Goal: Task Accomplishment & Management: Manage account settings

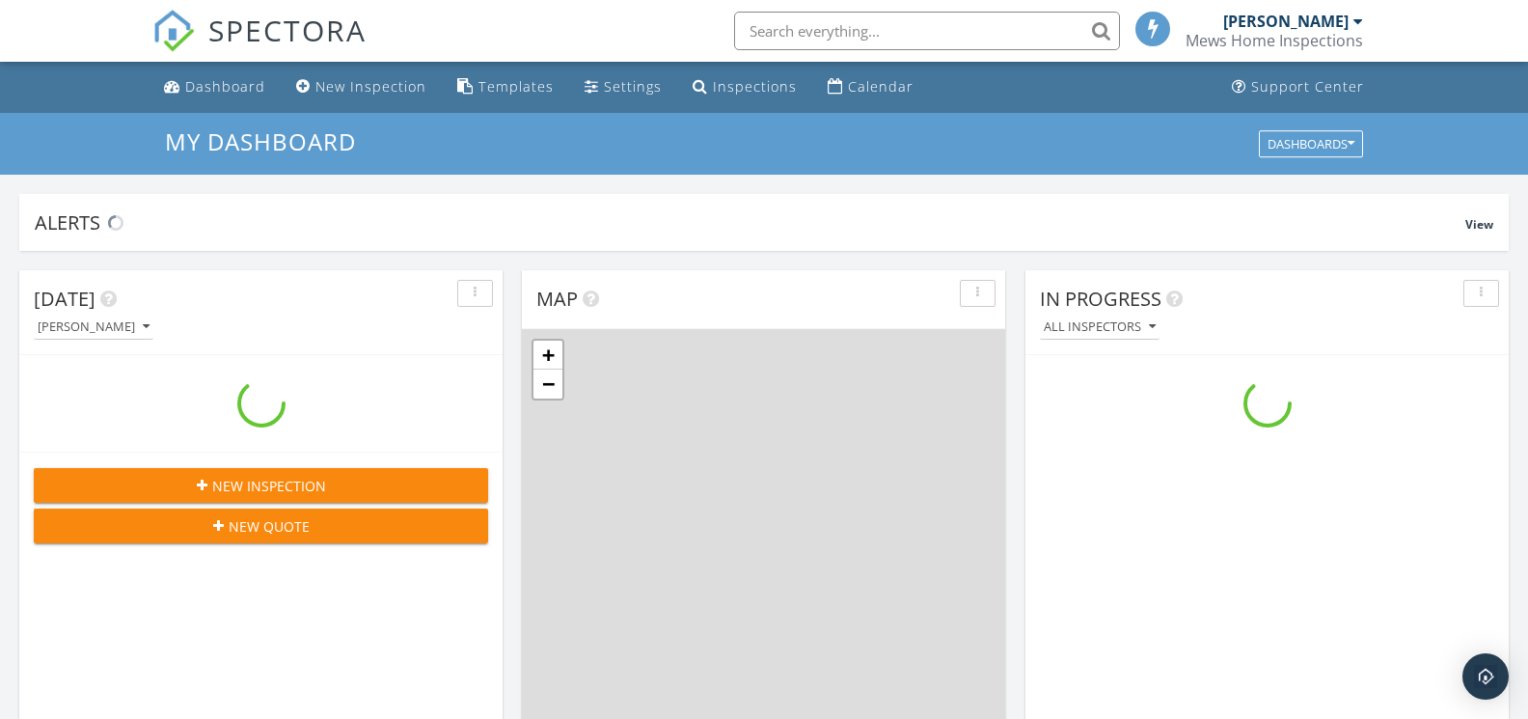
scroll to position [1757, 1529]
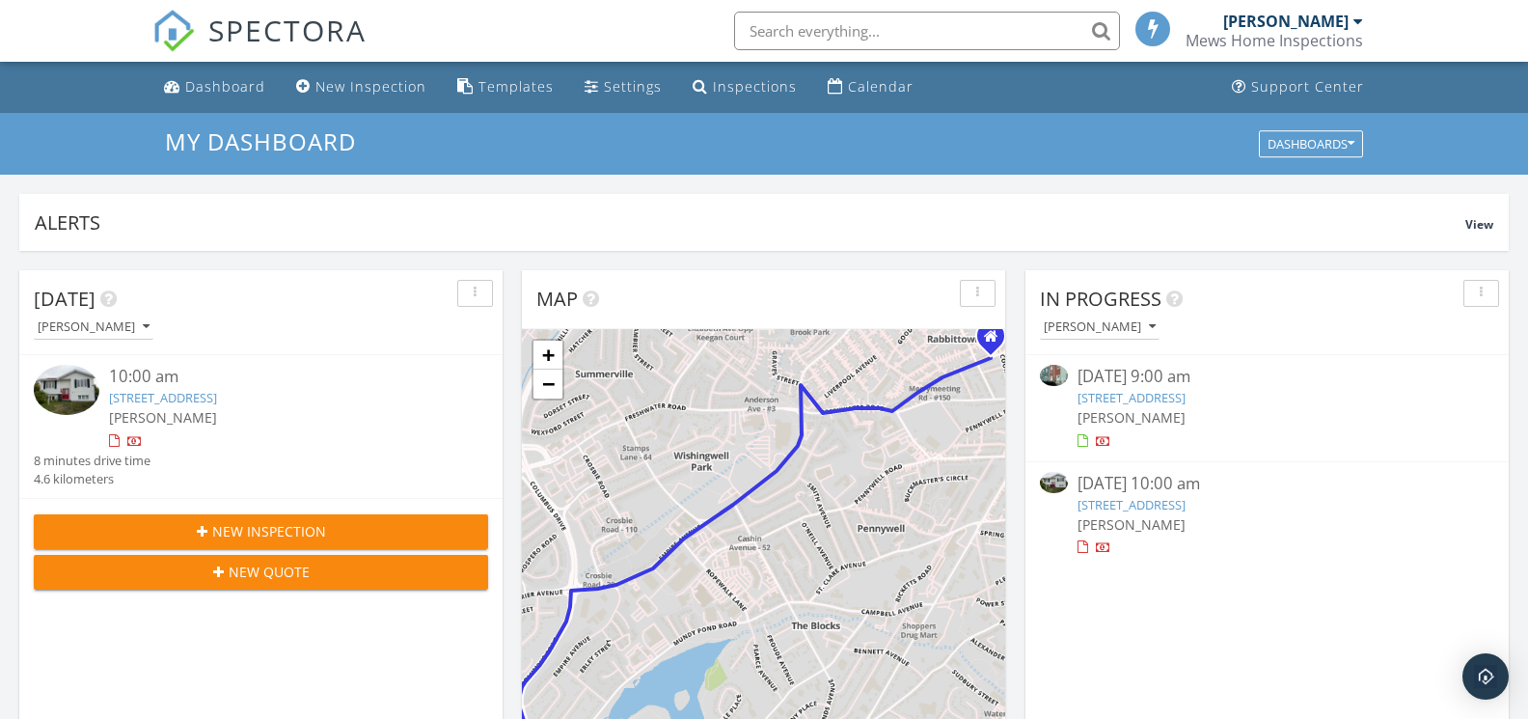
click at [1345, 21] on div "[PERSON_NAME]" at bounding box center [1285, 21] width 125 height 19
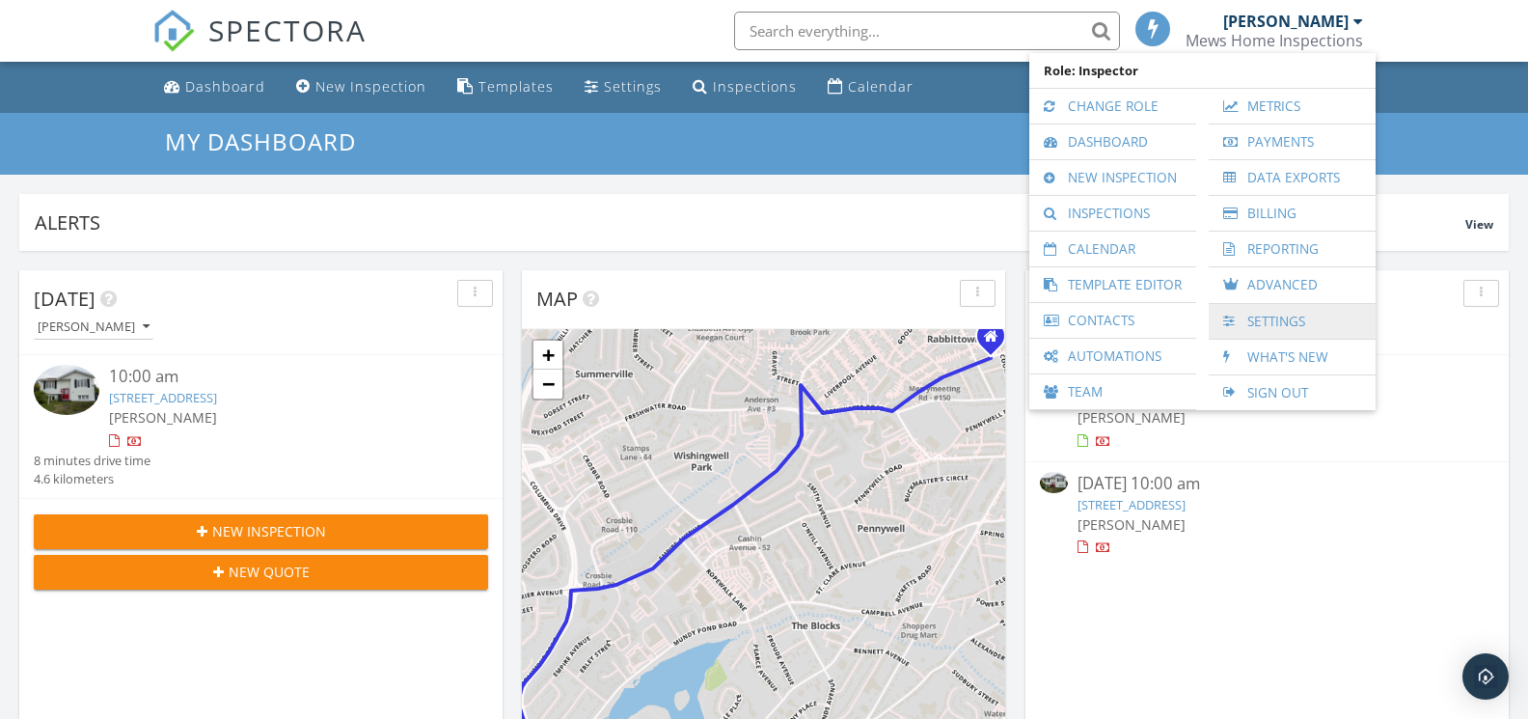
scroll to position [1, 0]
click at [1278, 317] on link "Settings" at bounding box center [1292, 321] width 148 height 35
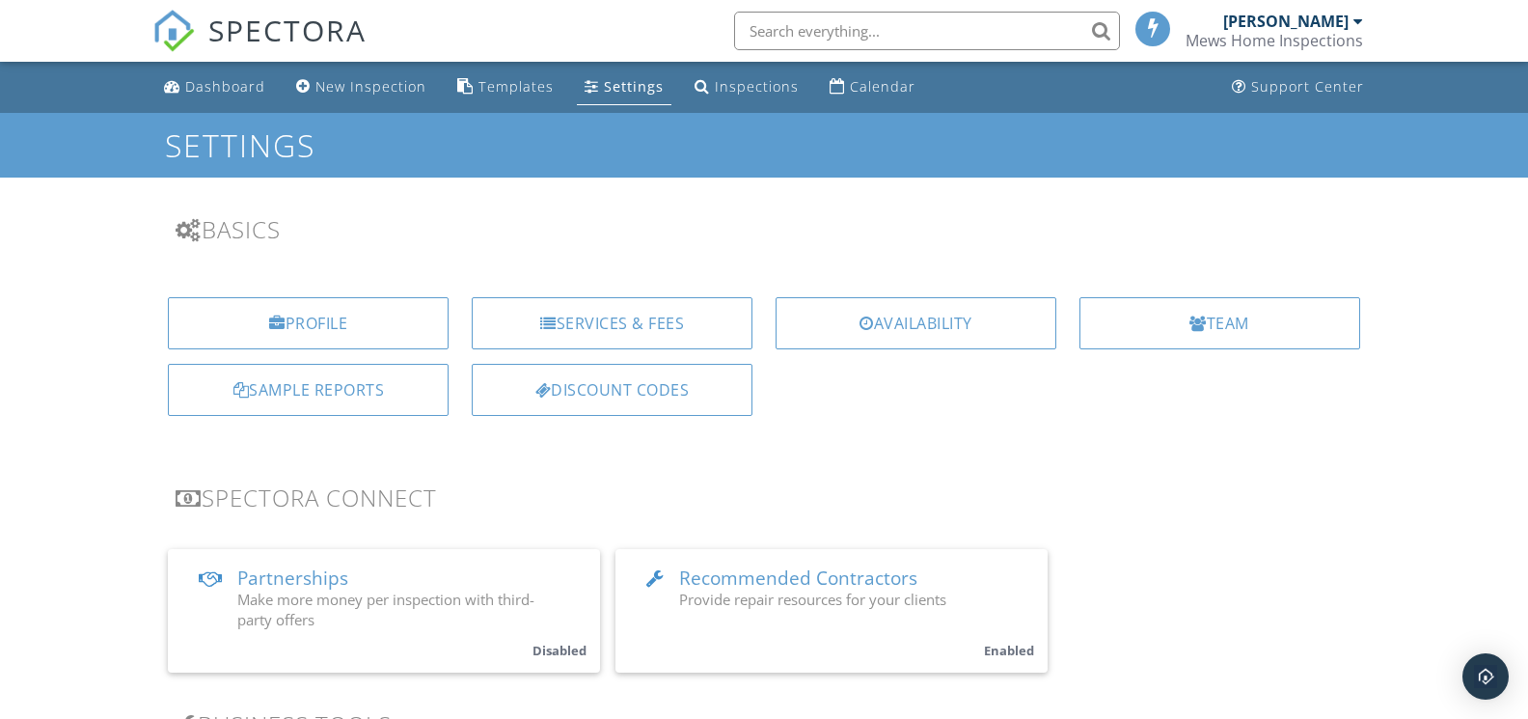
scroll to position [56, 0]
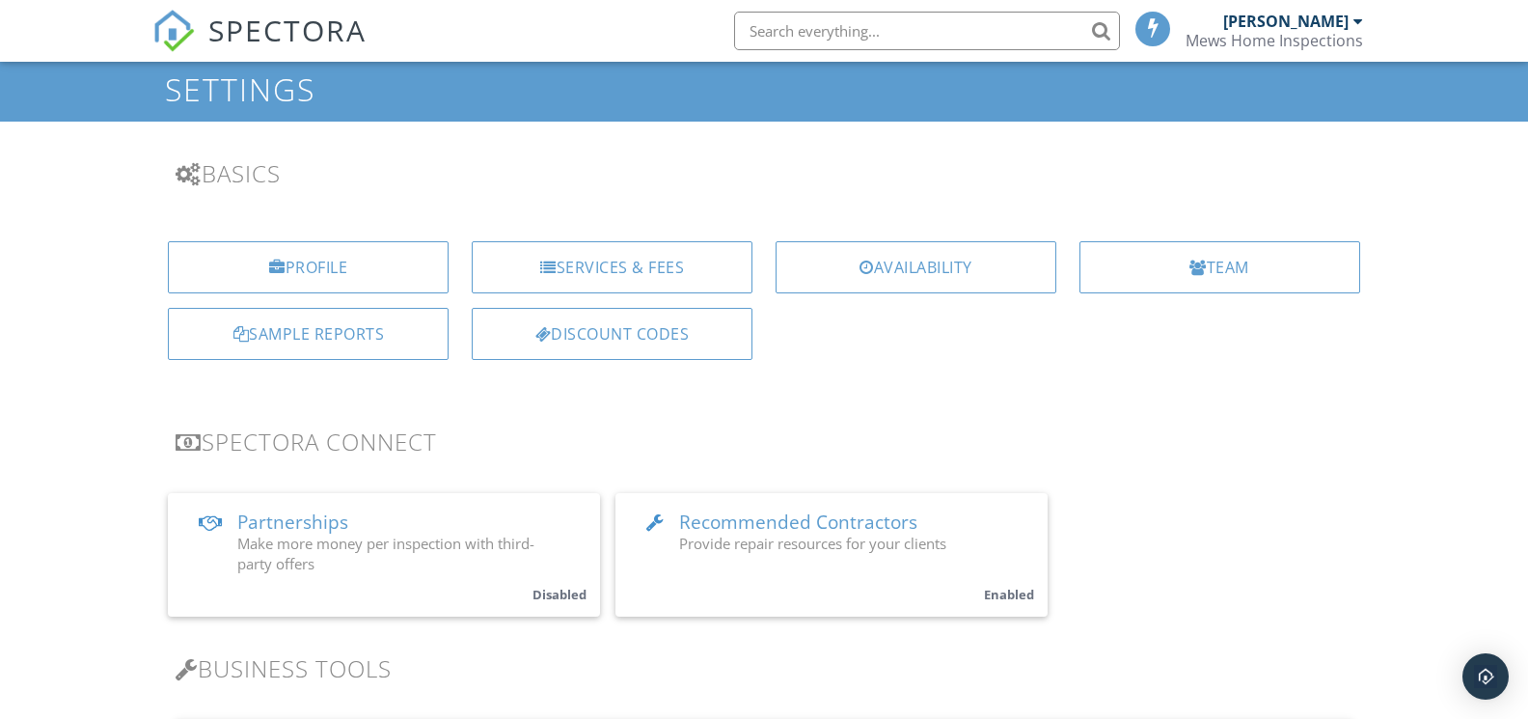
click at [294, 257] on div "Profile" at bounding box center [308, 267] width 281 height 52
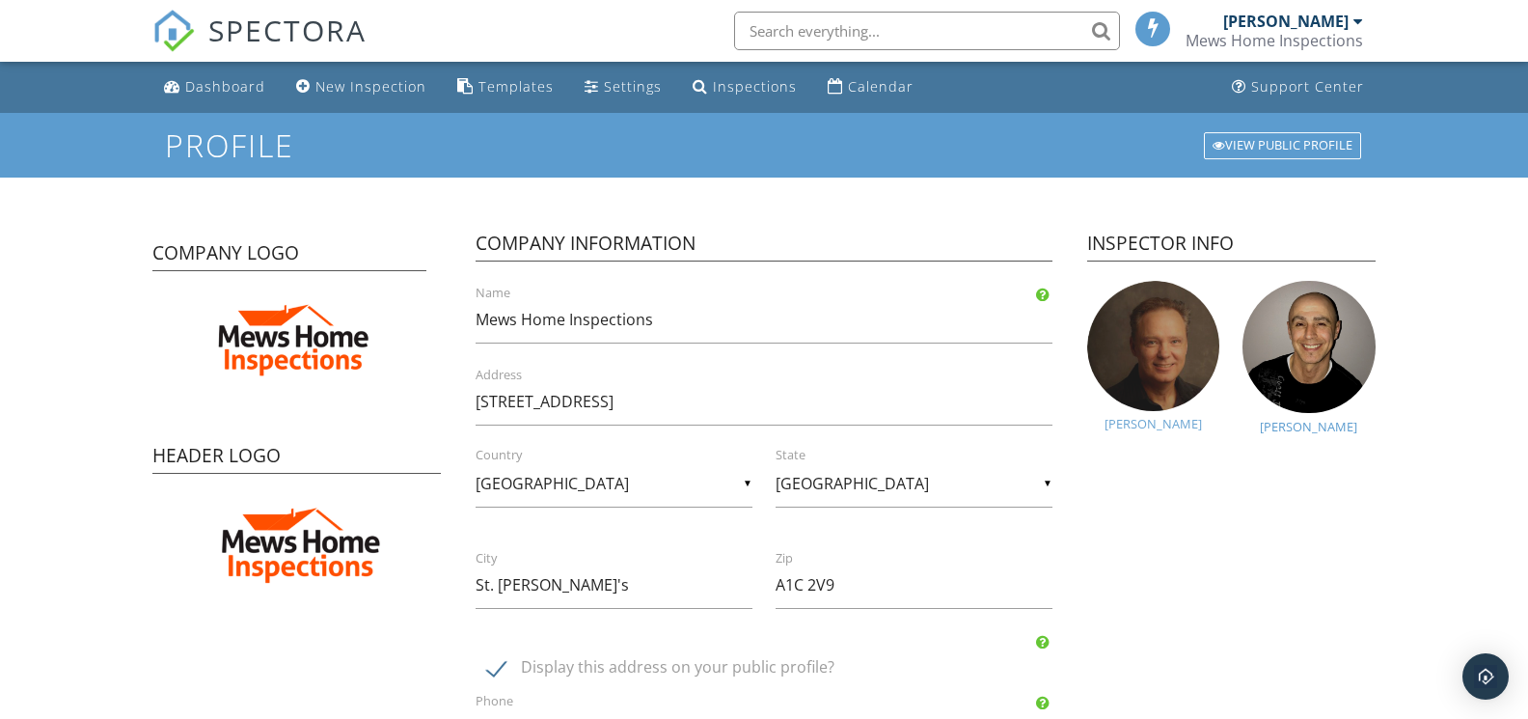
click at [1171, 370] on img at bounding box center [1153, 346] width 132 height 130
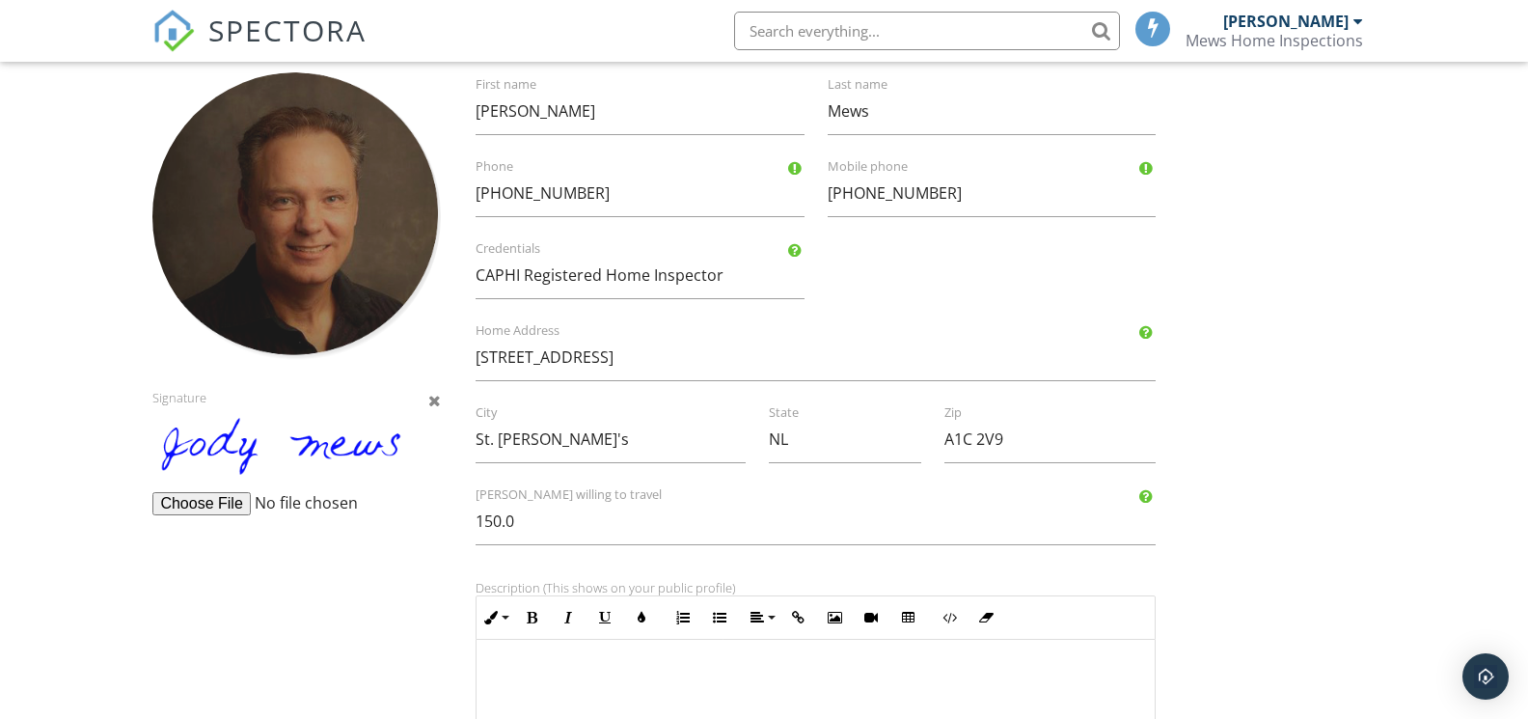
scroll to position [135, 0]
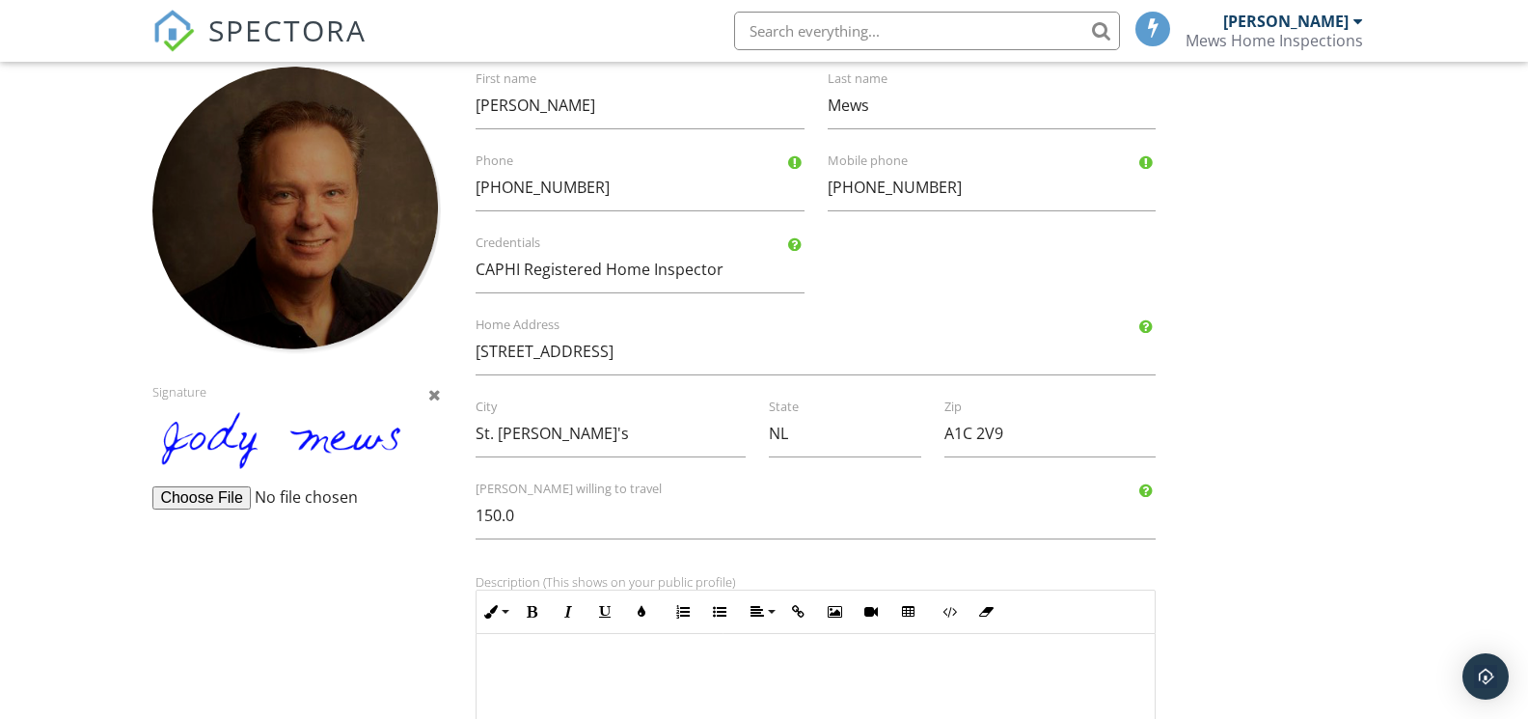
click at [218, 492] on input "file" at bounding box center [299, 497] width 295 height 23
type input "C:\fakepath\Screenshot 2025-09-27 at 6.45.12 PM.png"
click at [338, 494] on input "file" at bounding box center [299, 497] width 295 height 23
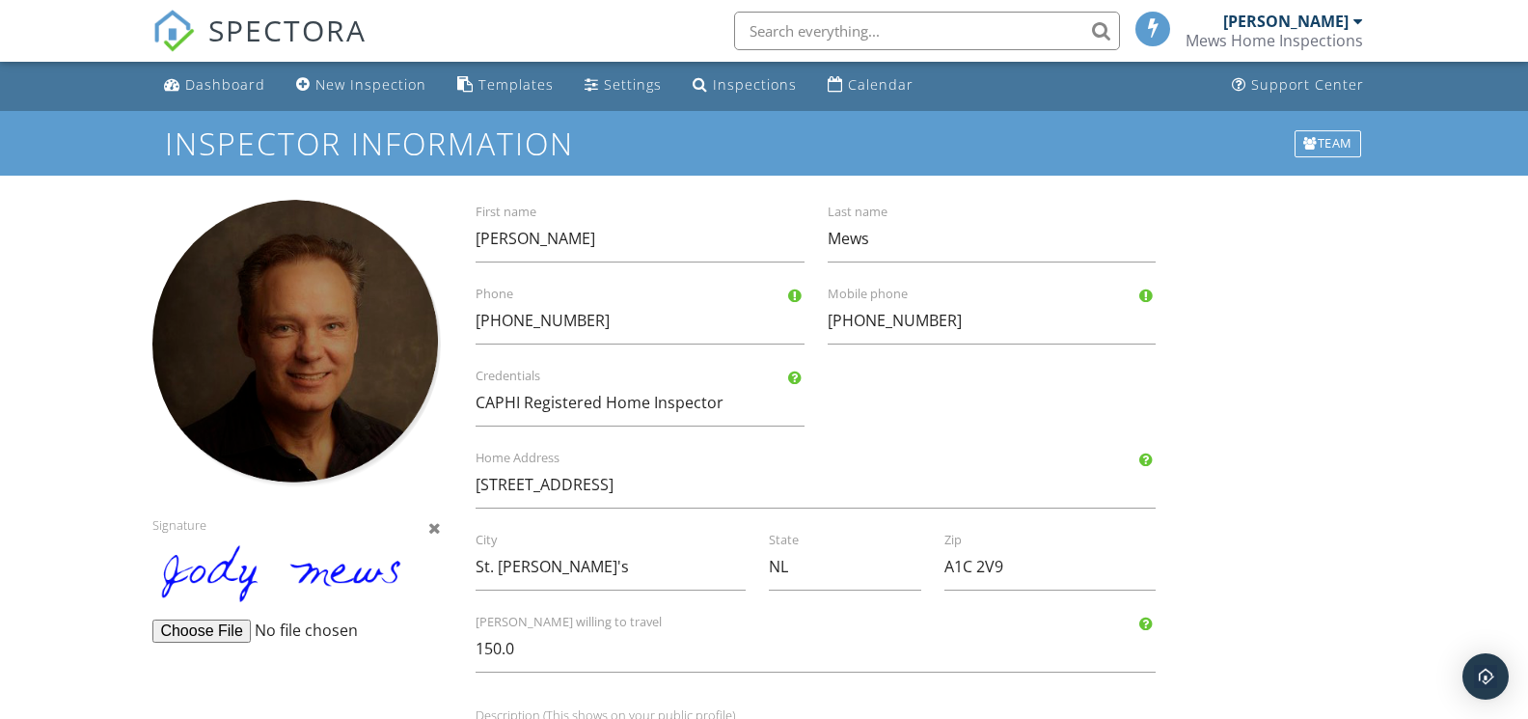
scroll to position [0, 0]
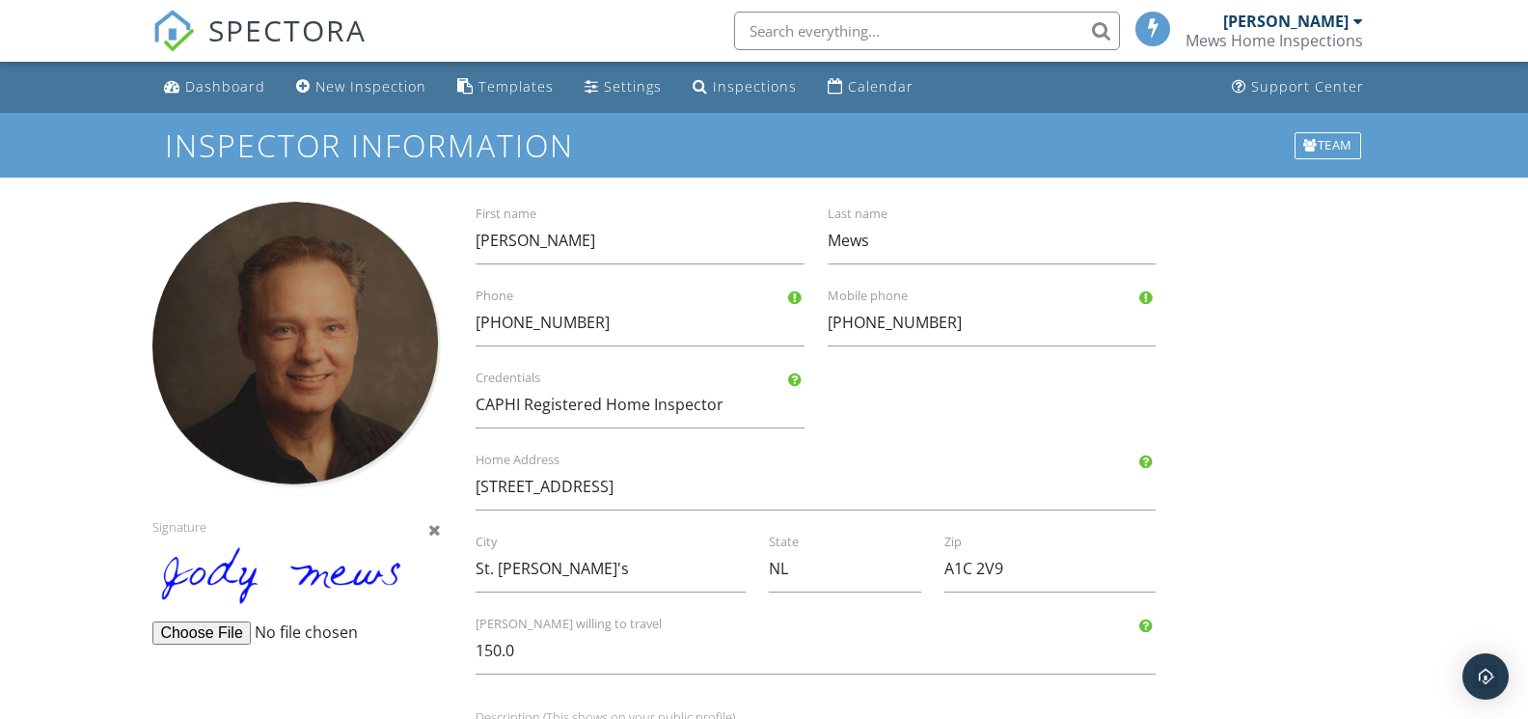
drag, startPoint x: 230, startPoint y: 627, endPoint x: 260, endPoint y: 395, distance: 234.5
click at [248, 396] on div "Signature" at bounding box center [297, 423] width 312 height 442
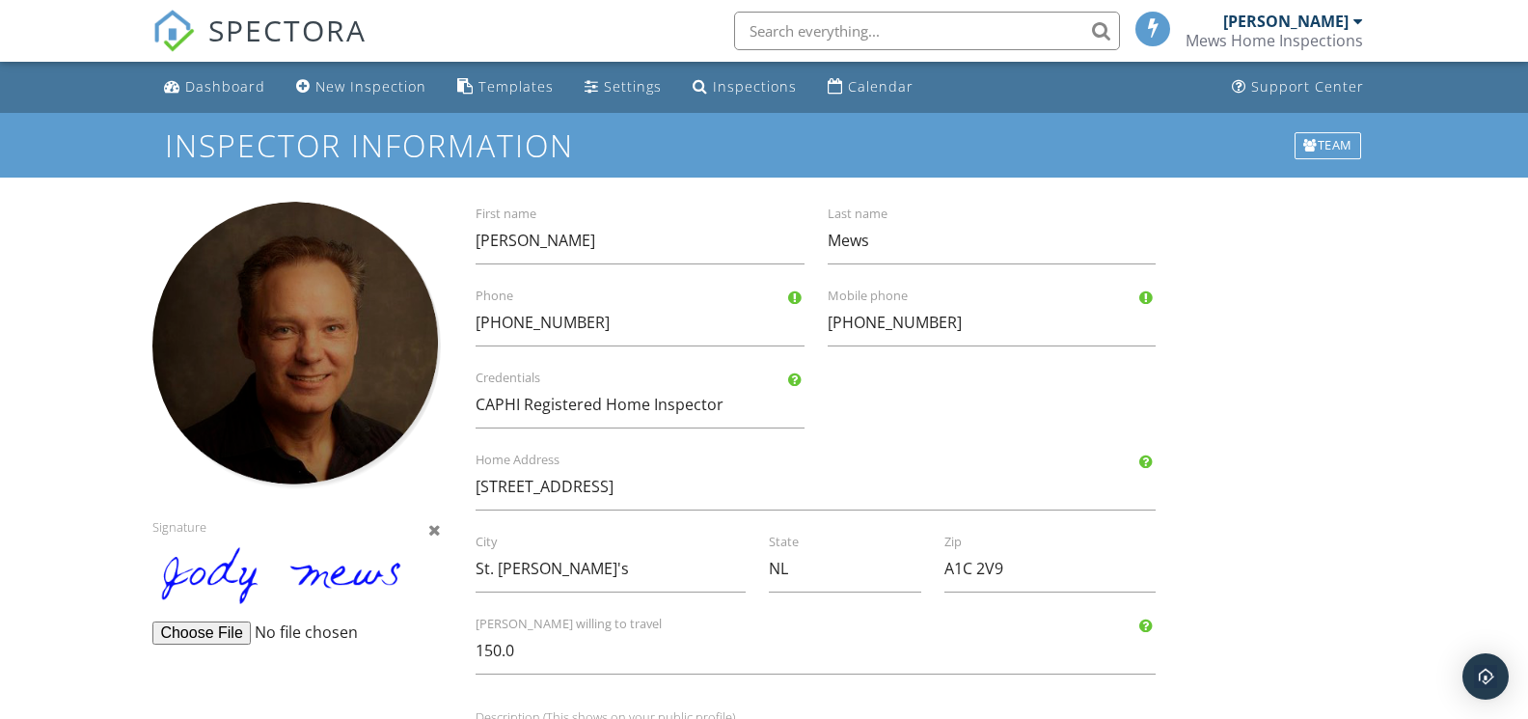
click at [202, 627] on input "file" at bounding box center [299, 632] width 295 height 23
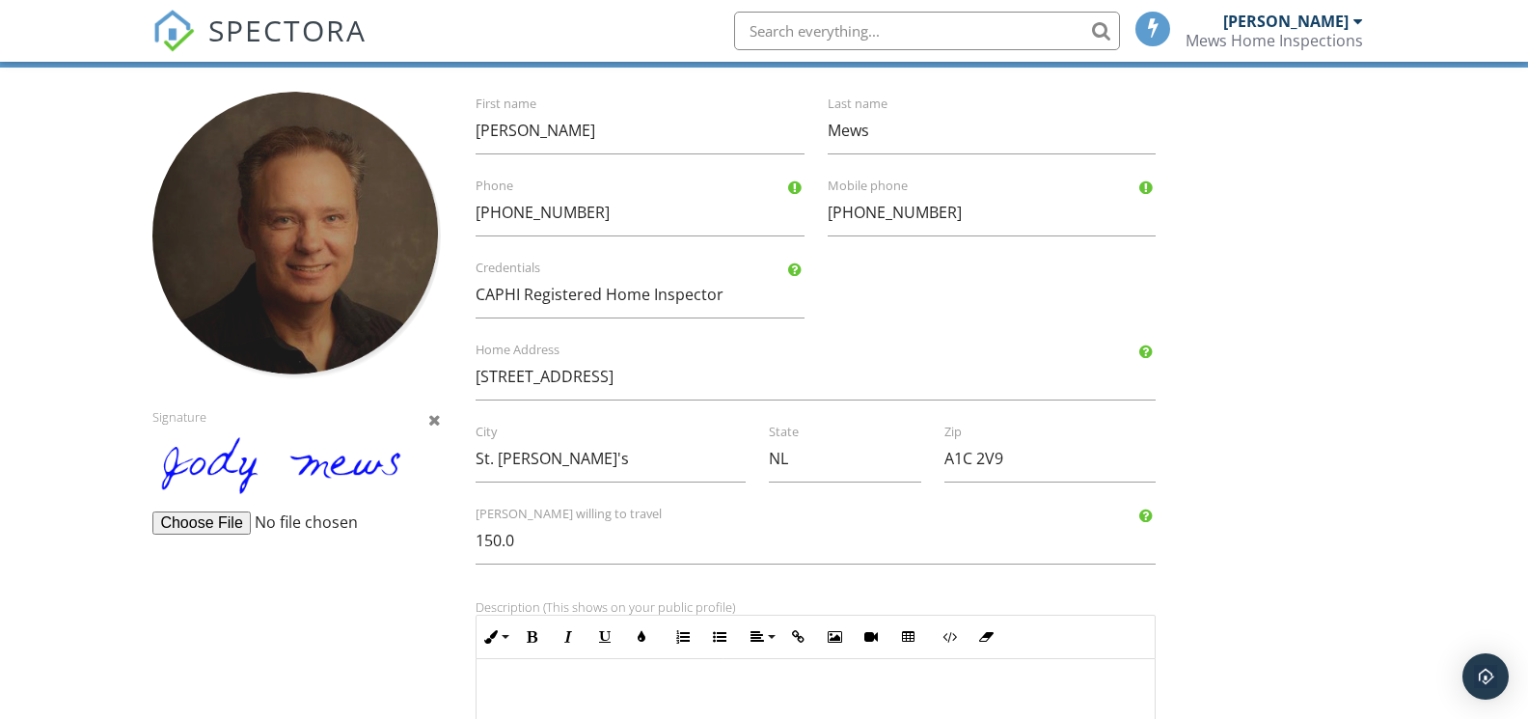
scroll to position [112, 0]
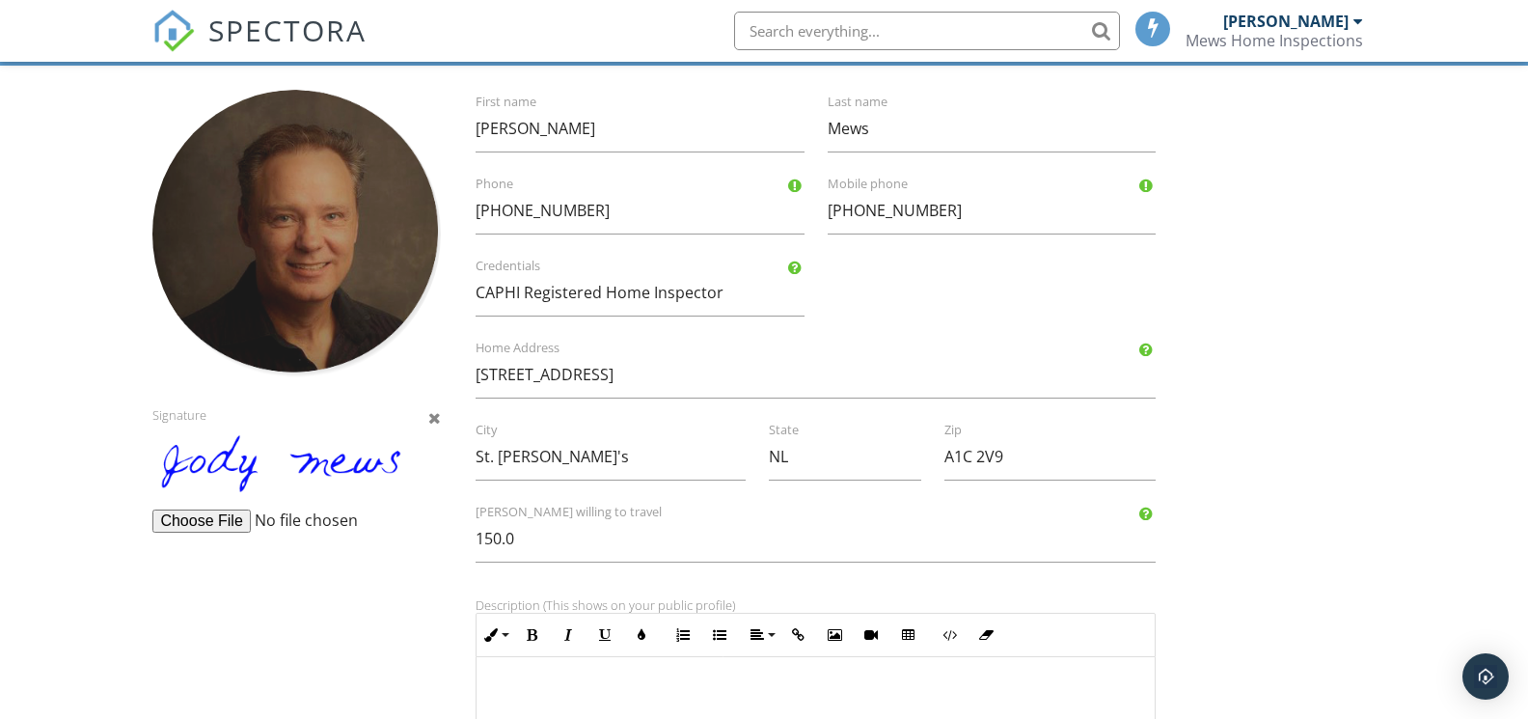
click at [289, 259] on div at bounding box center [296, 234] width 288 height 288
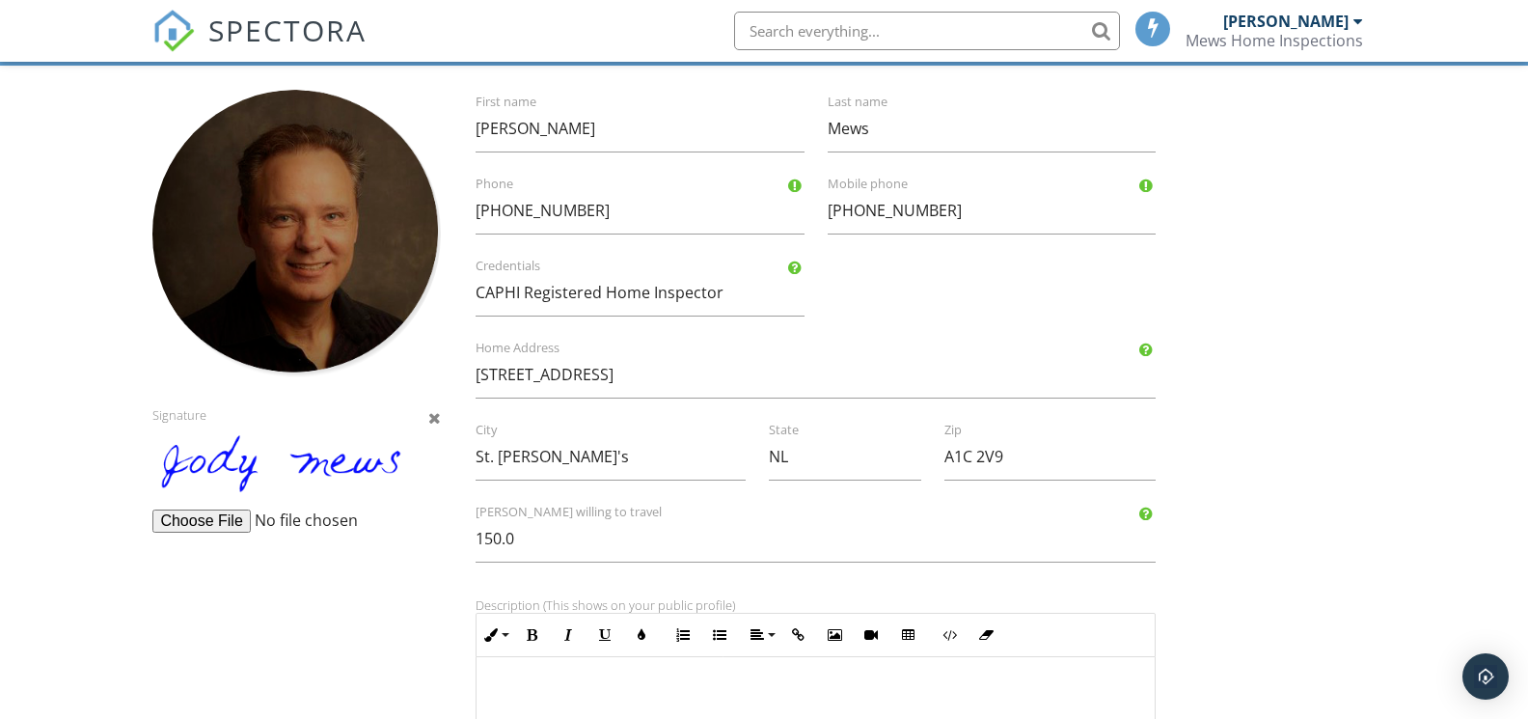
click at [287, 521] on input "file" at bounding box center [299, 520] width 295 height 23
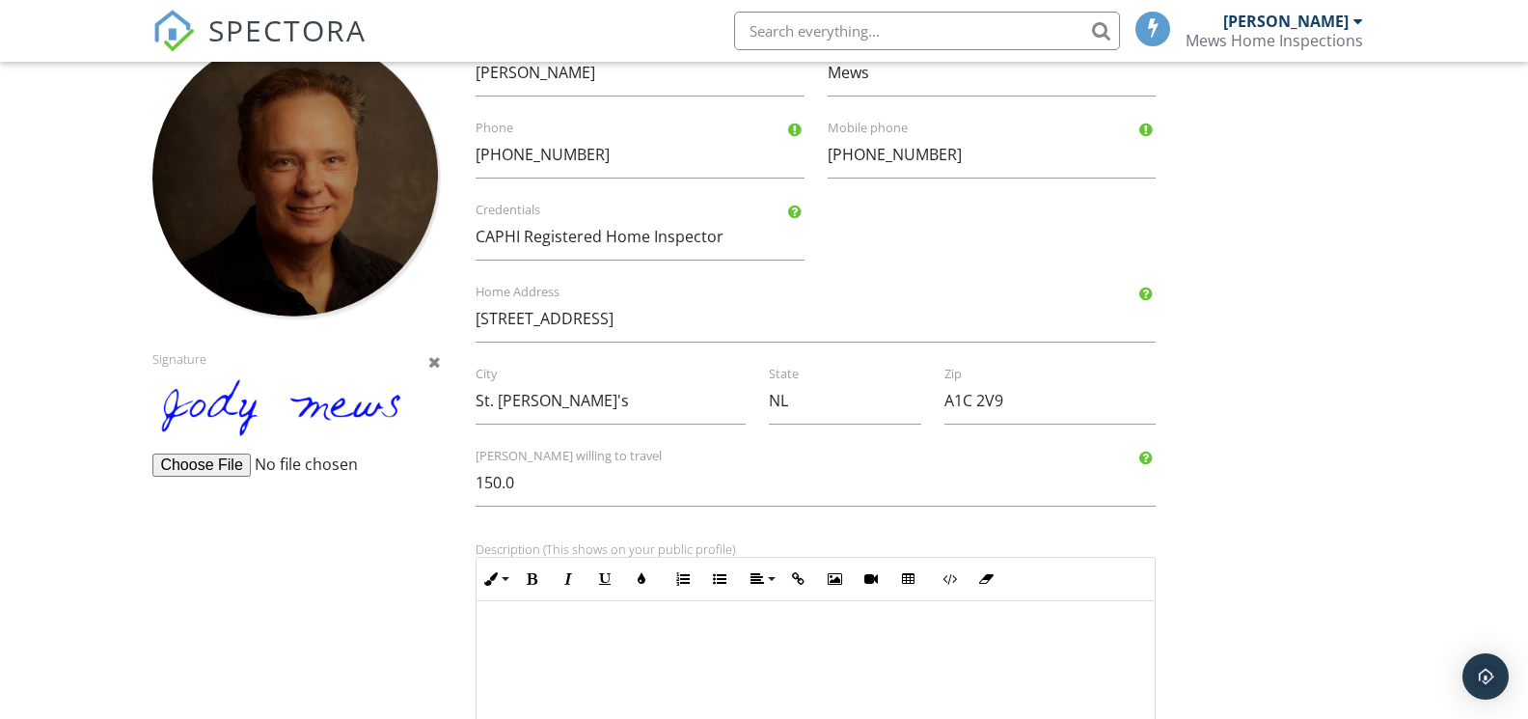
scroll to position [100, 0]
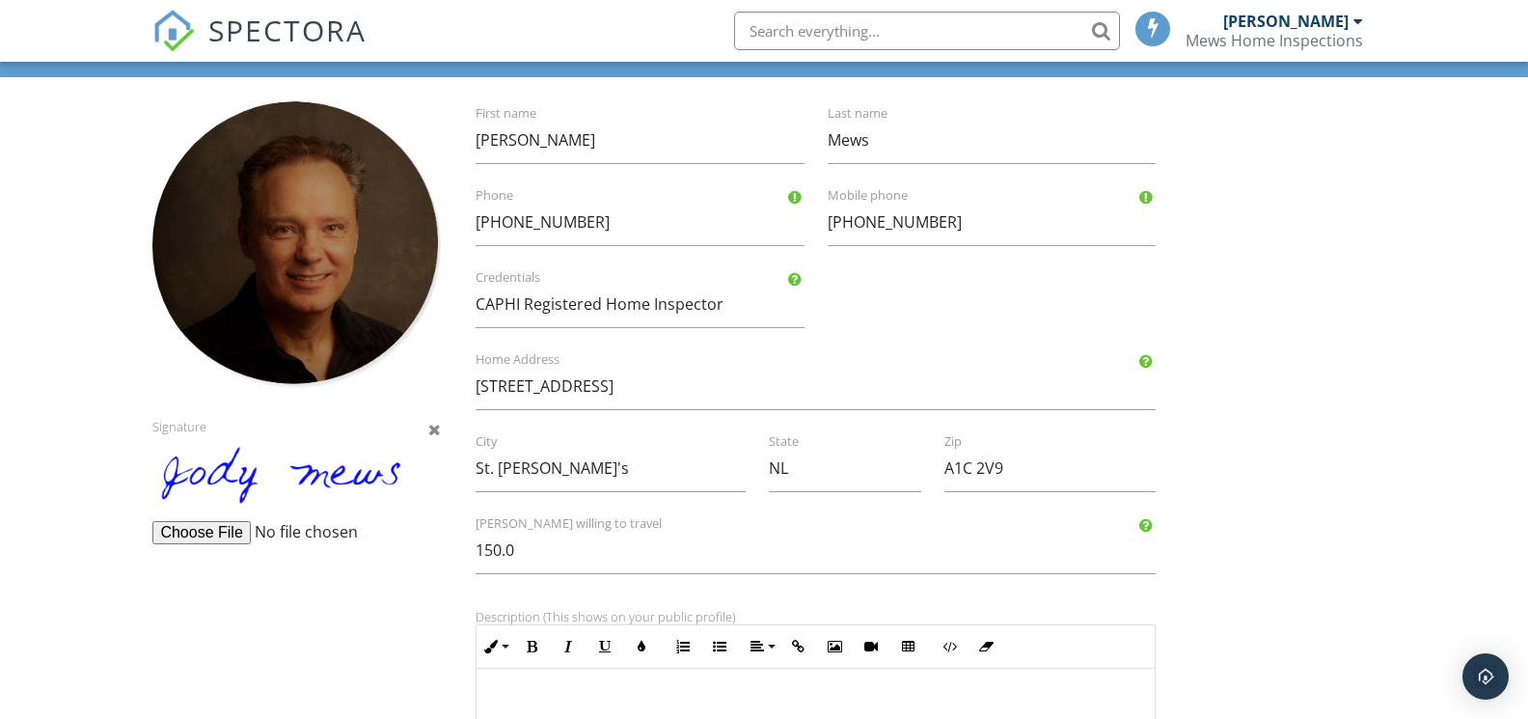
click at [433, 428] on div at bounding box center [434, 429] width 13 height 15
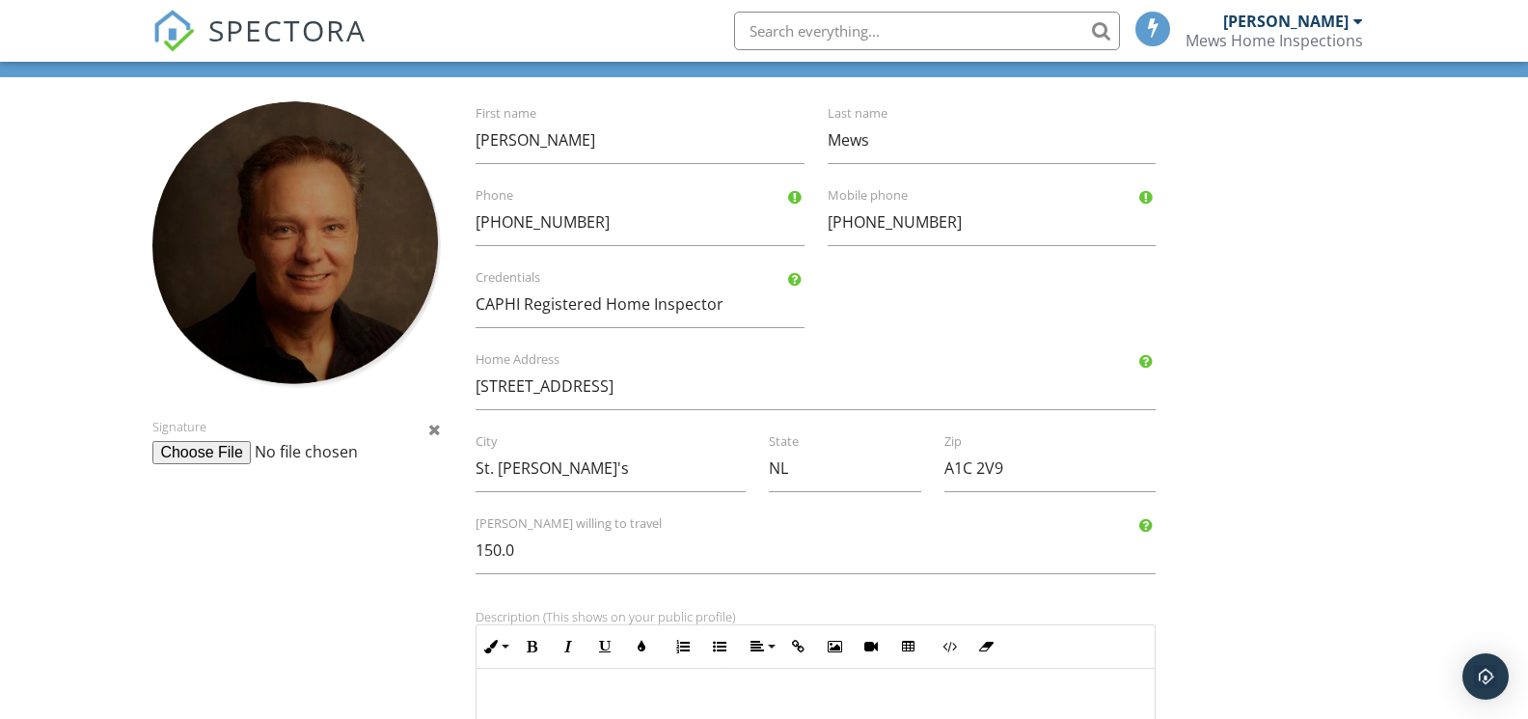
click at [232, 453] on input "file" at bounding box center [299, 452] width 295 height 23
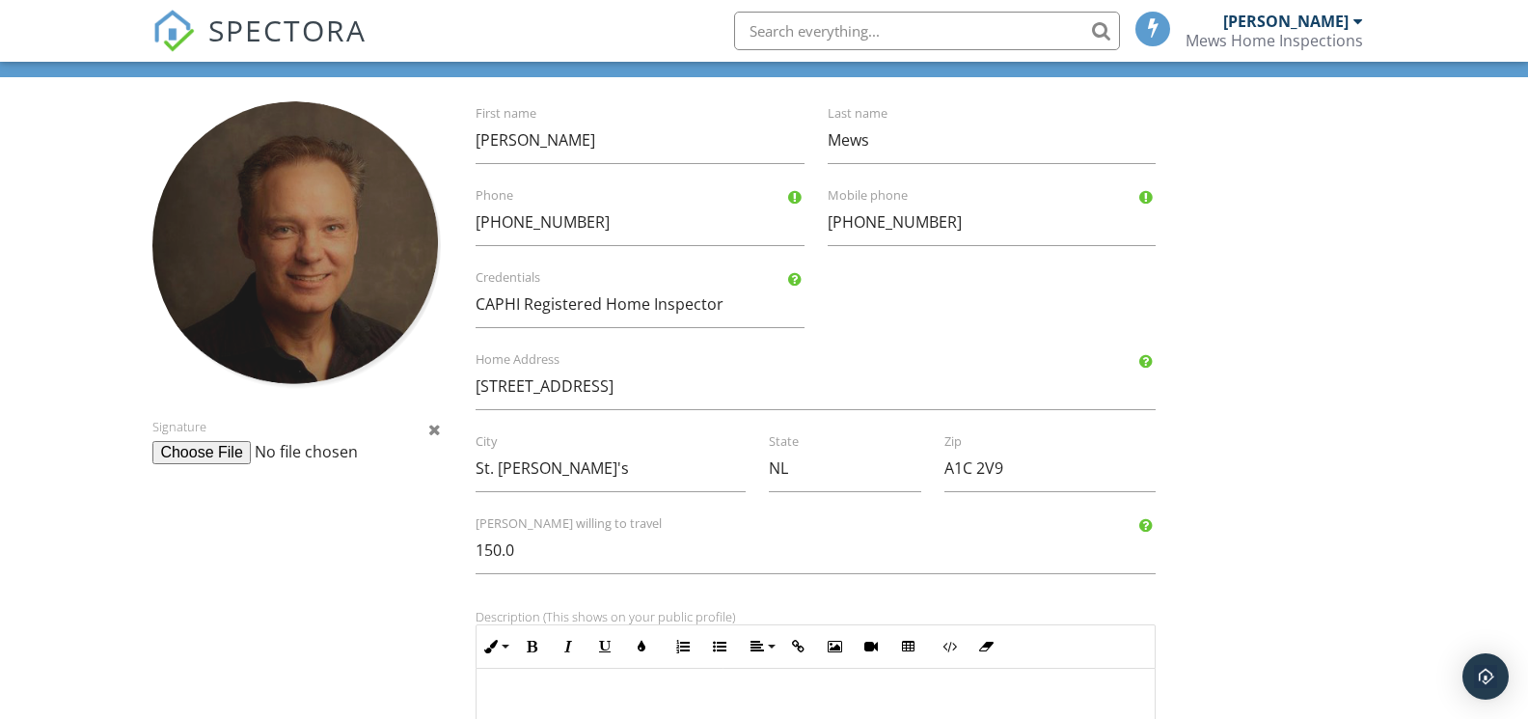
click at [363, 210] on div at bounding box center [296, 245] width 288 height 288
type input "C:\fakepath\Screenshot 2025-09-27 at 6.45.12 PM.png"
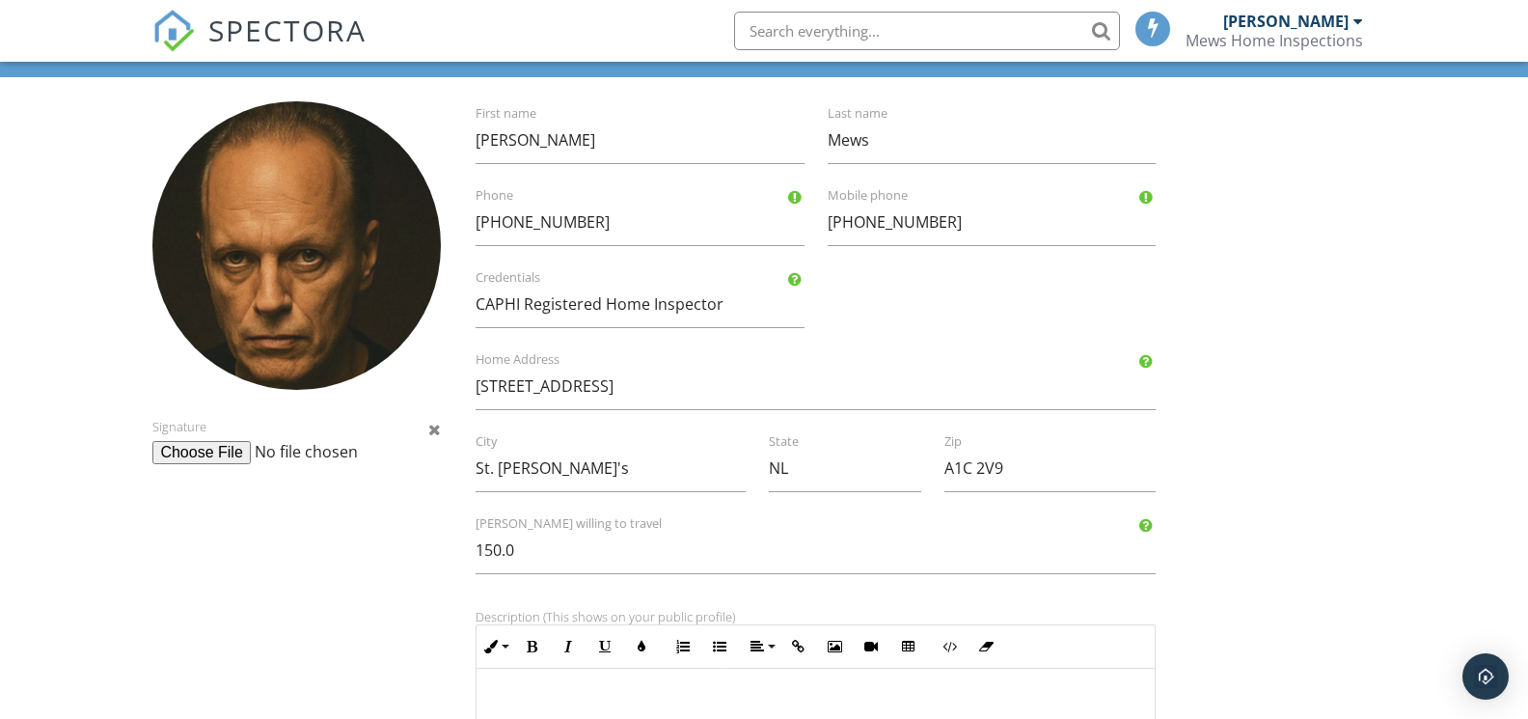
drag, startPoint x: 338, startPoint y: 251, endPoint x: 349, endPoint y: 245, distance: 12.9
click at [349, 245] on div at bounding box center [296, 245] width 288 height 288
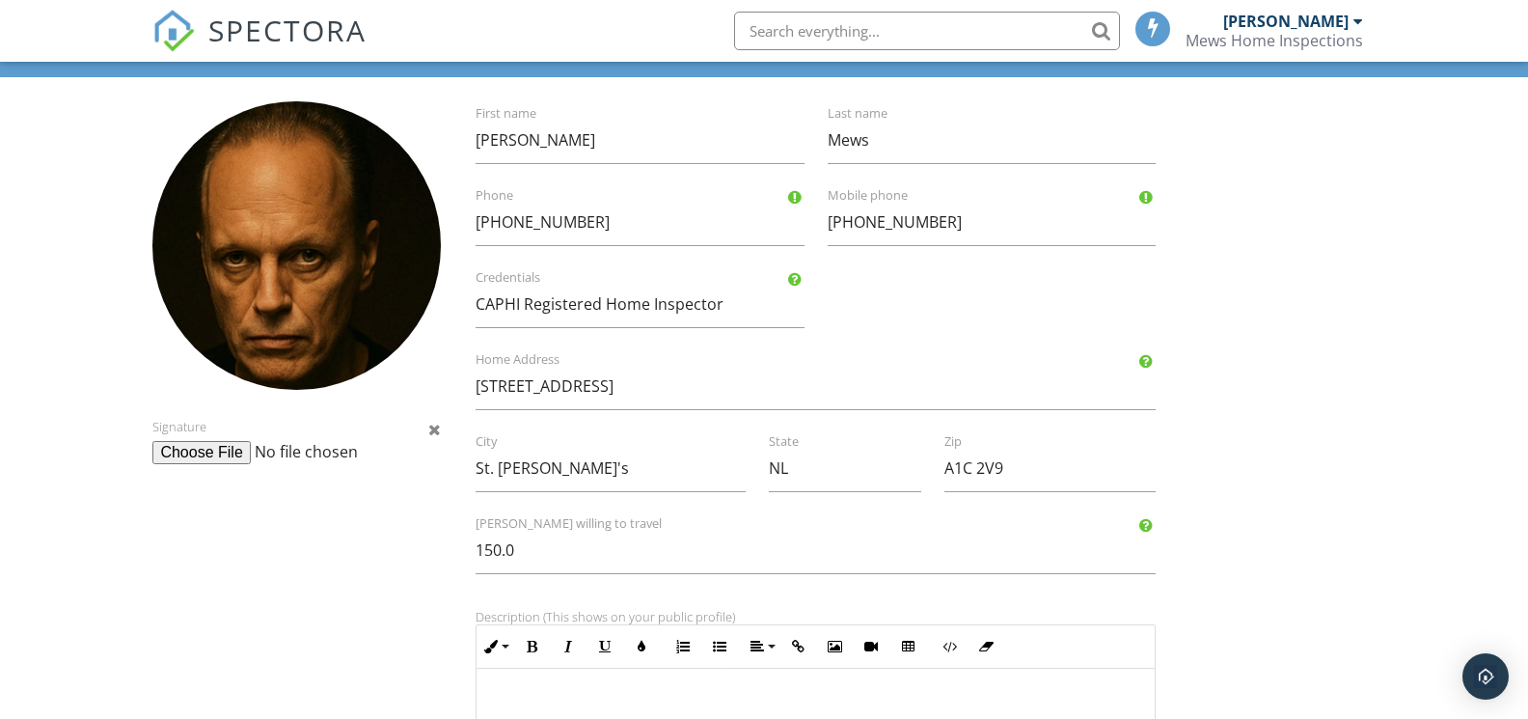
scroll to position [94, 0]
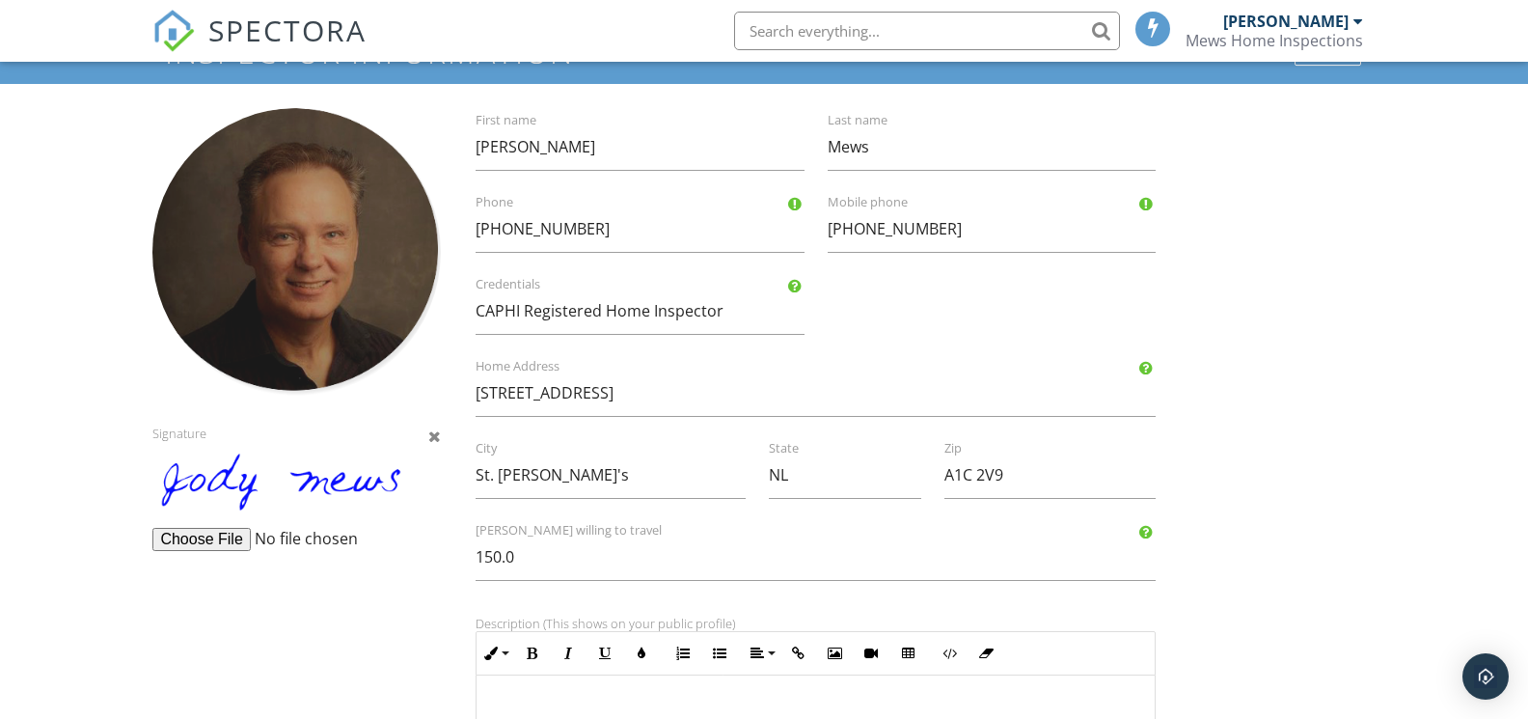
click at [329, 269] on div at bounding box center [296, 252] width 288 height 288
type input "C:\fakepath\Screenshot [DATE] 6.45.12 PM.png"
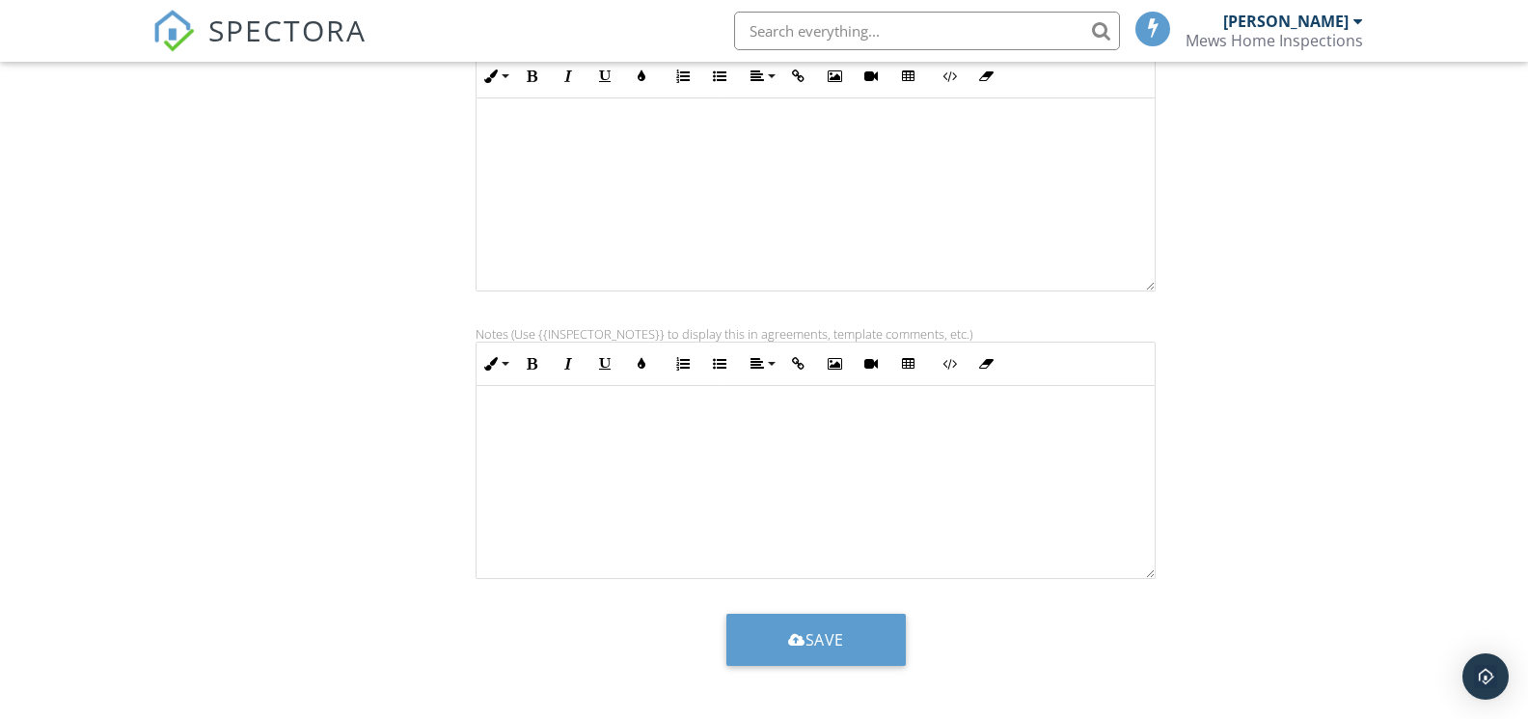
scroll to position [673, 0]
click at [865, 649] on button "Save" at bounding box center [815, 640] width 179 height 52
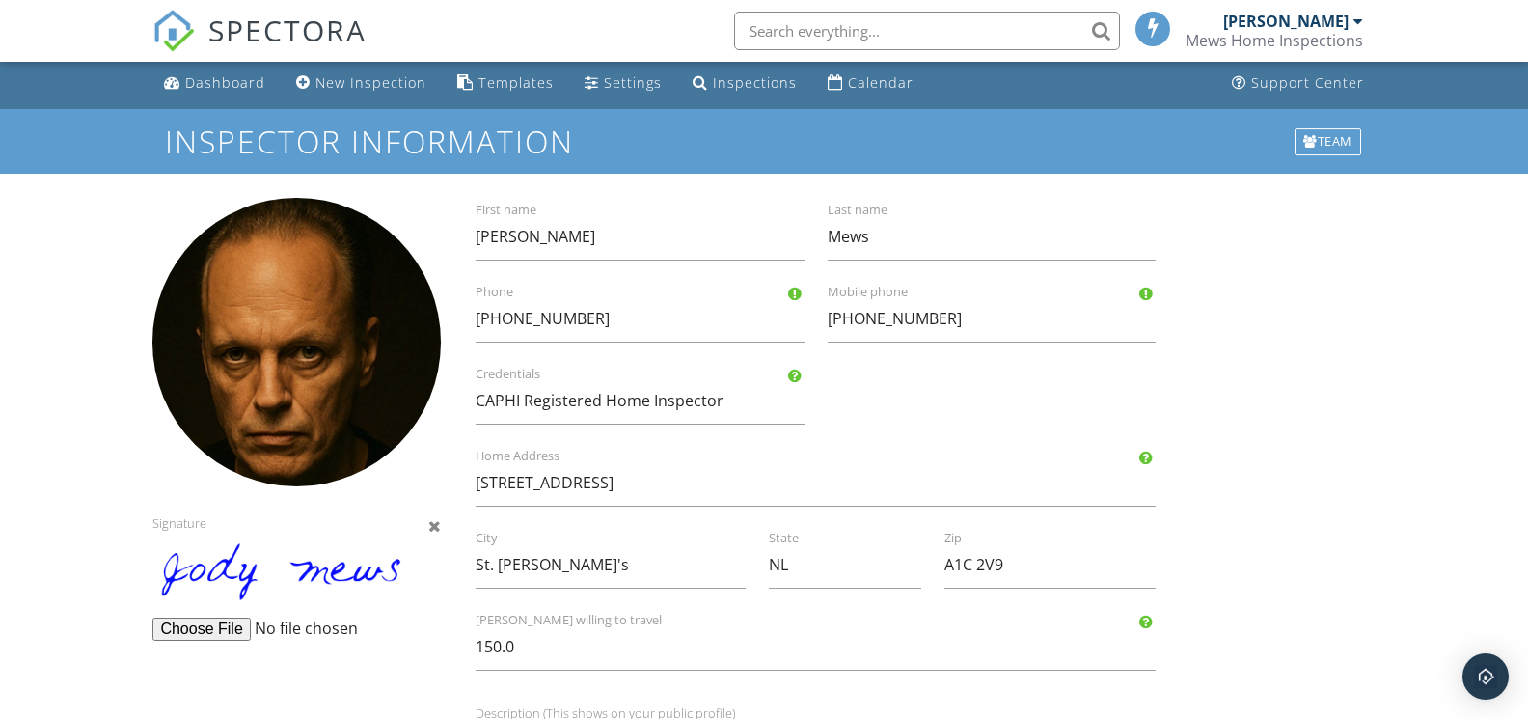
scroll to position [5, 0]
click at [253, 79] on div "Dashboard" at bounding box center [225, 81] width 80 height 18
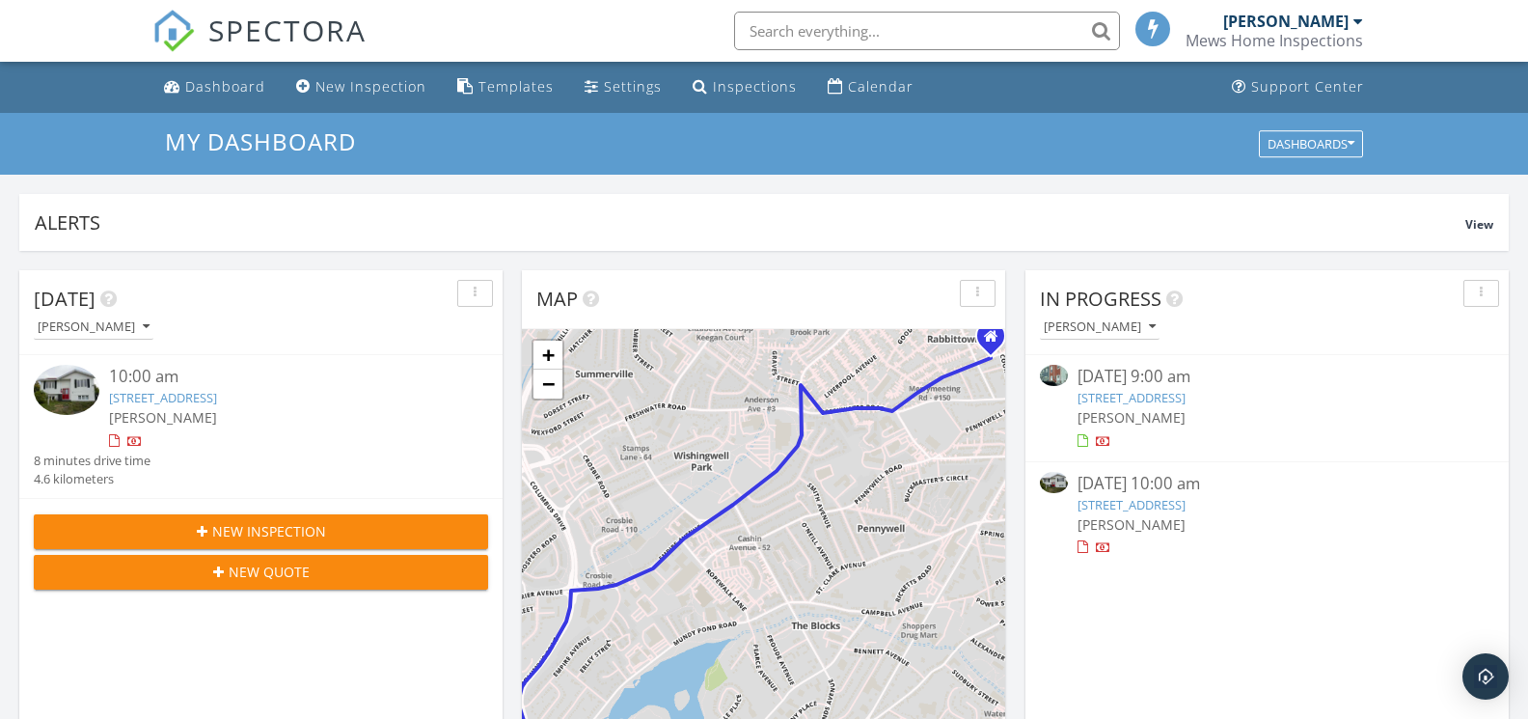
click at [218, 379] on div "10:00 am" at bounding box center [279, 377] width 341 height 24
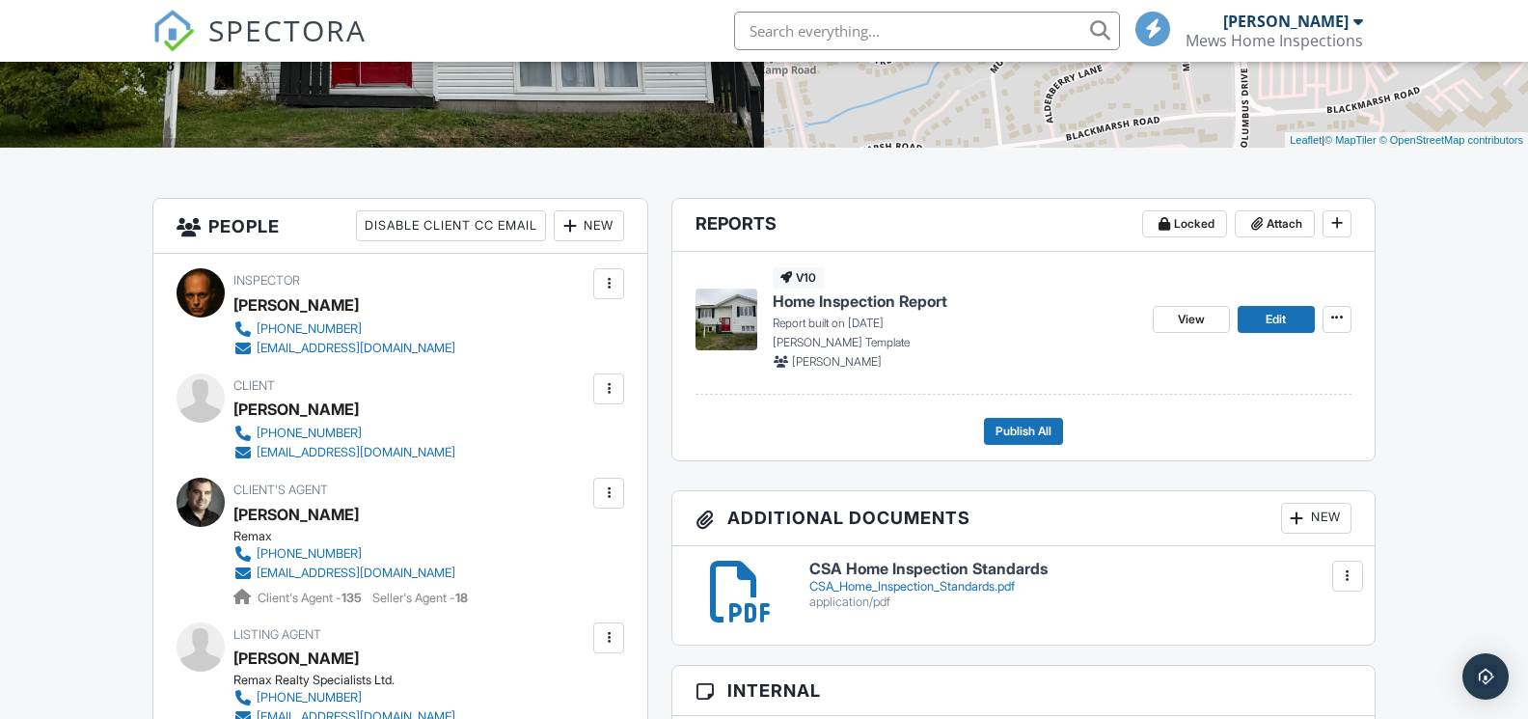
scroll to position [375, 0]
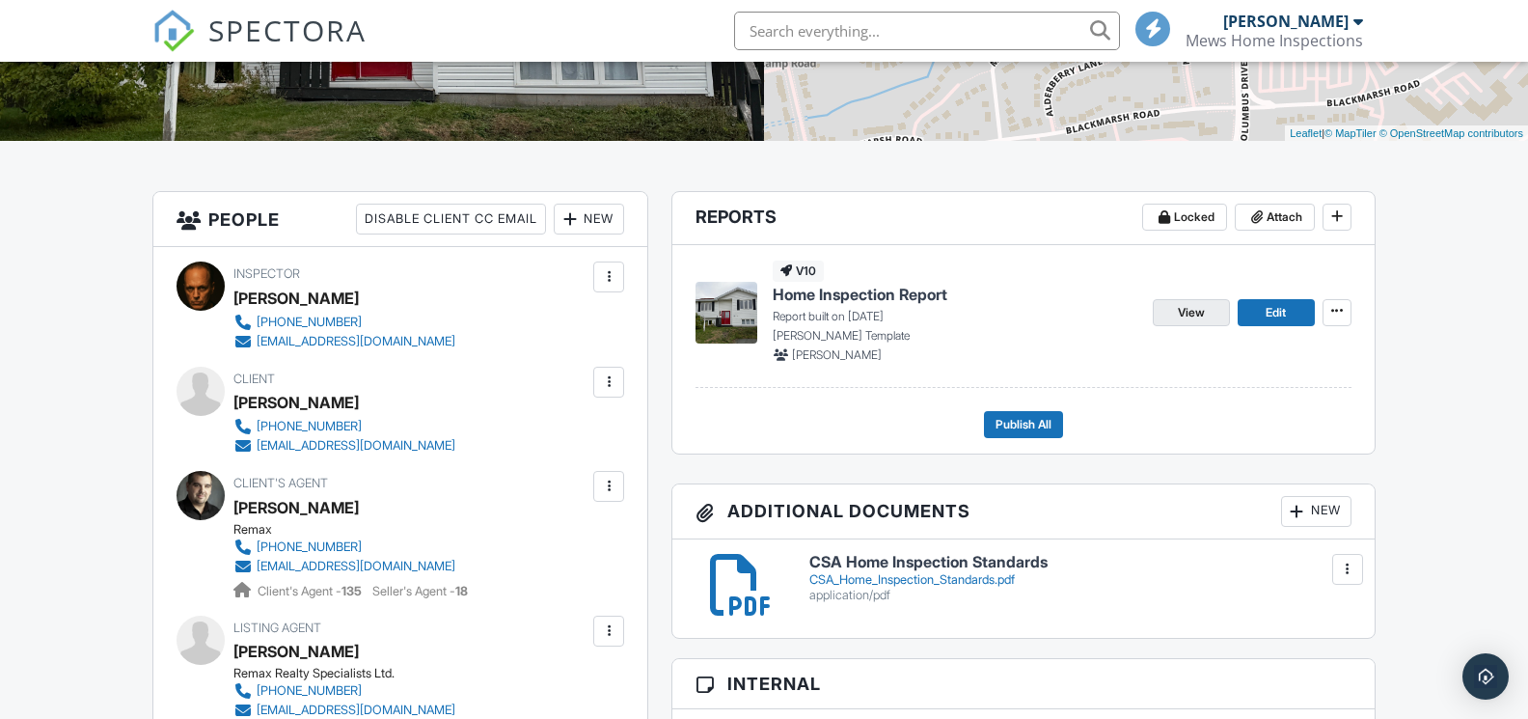
click at [1194, 308] on span "View" at bounding box center [1191, 312] width 27 height 19
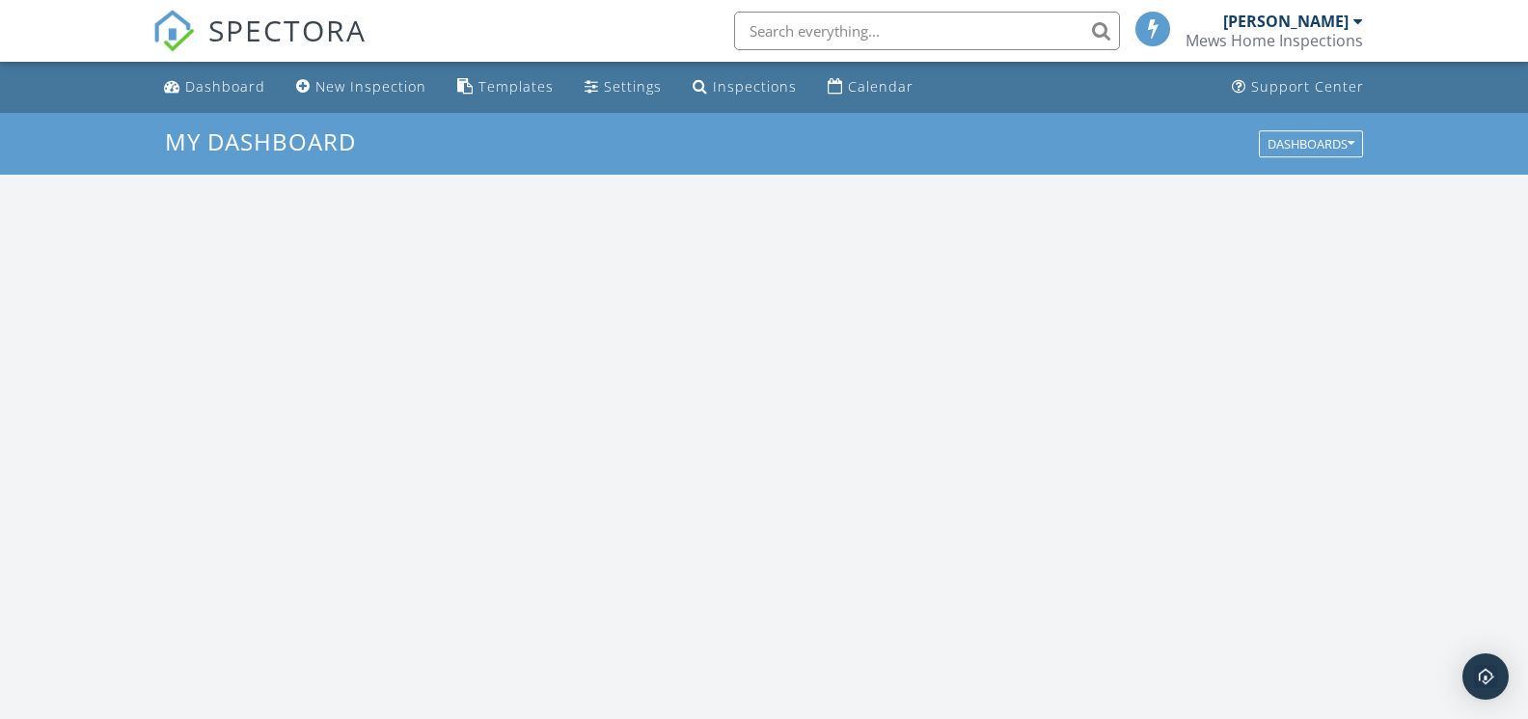
scroll to position [1757, 1529]
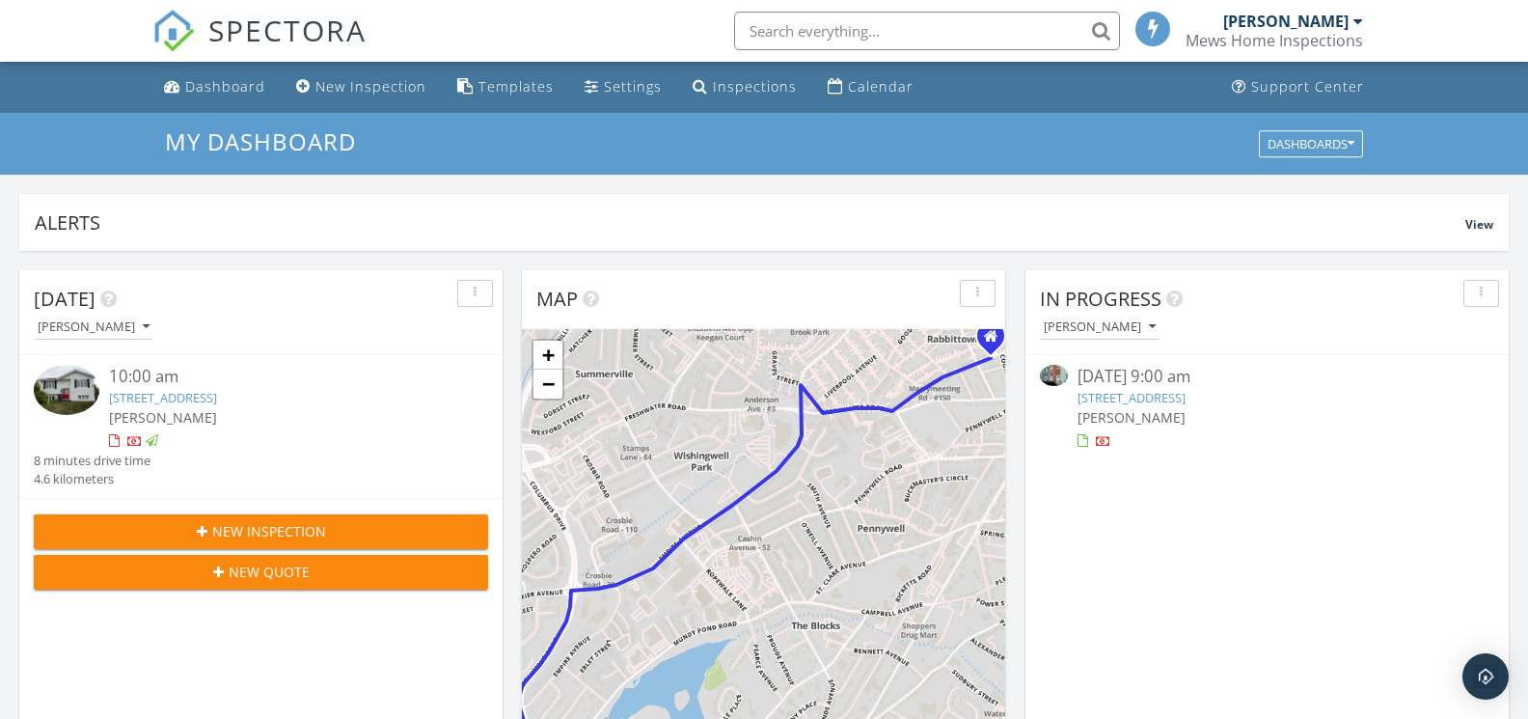
drag, startPoint x: 240, startPoint y: 79, endPoint x: 278, endPoint y: 102, distance: 44.2
click at [240, 78] on div "Dashboard" at bounding box center [225, 86] width 80 height 18
click at [1355, 24] on div at bounding box center [1358, 21] width 10 height 15
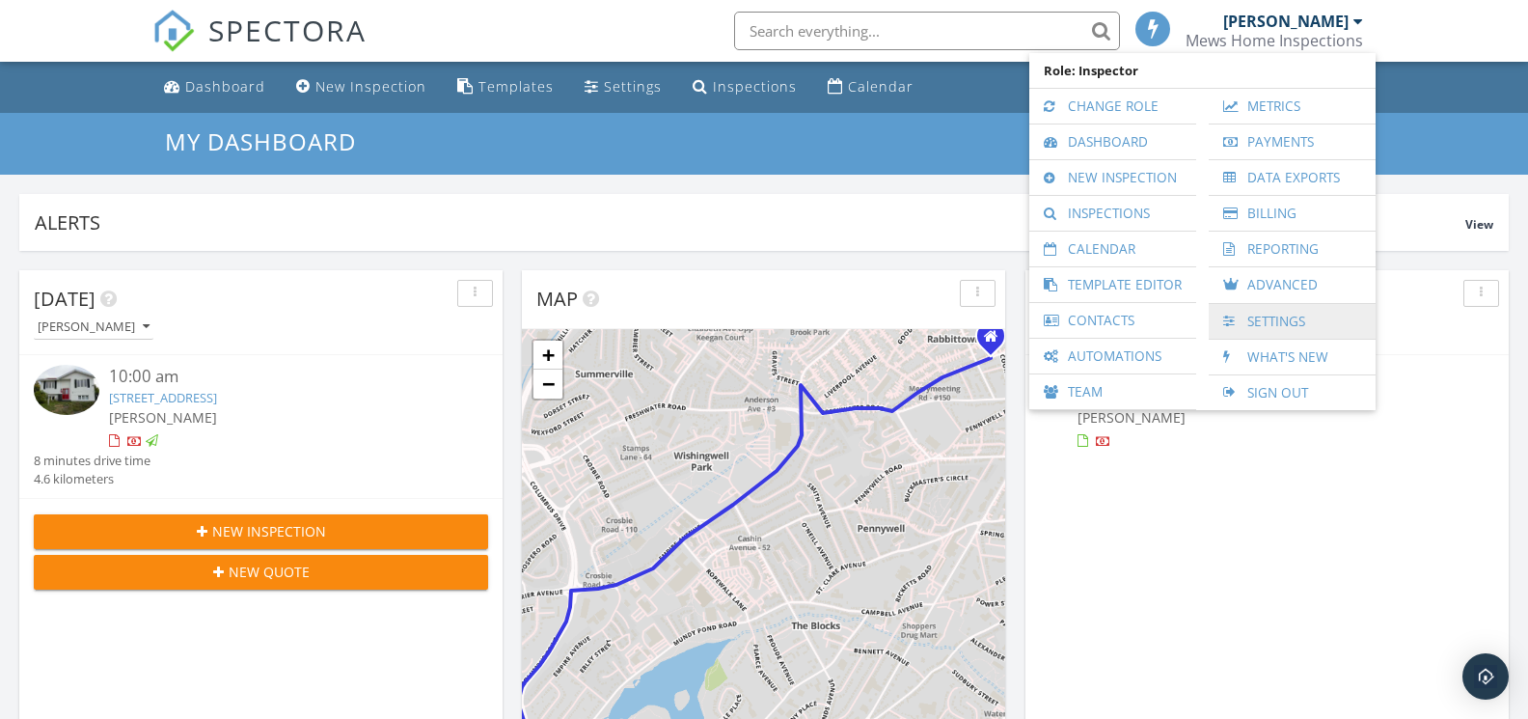
click at [1263, 318] on link "Settings" at bounding box center [1292, 321] width 148 height 35
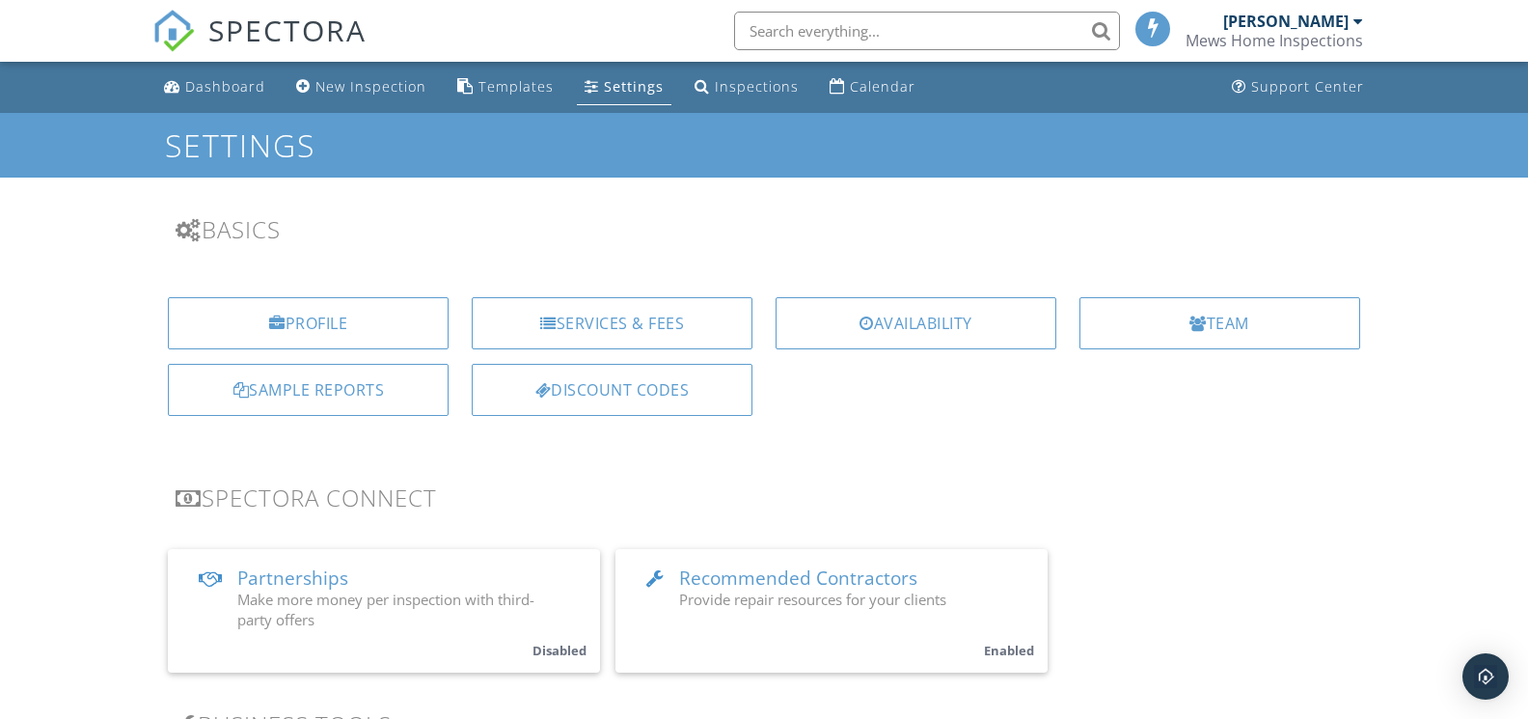
click at [325, 320] on div "Profile" at bounding box center [308, 323] width 281 height 52
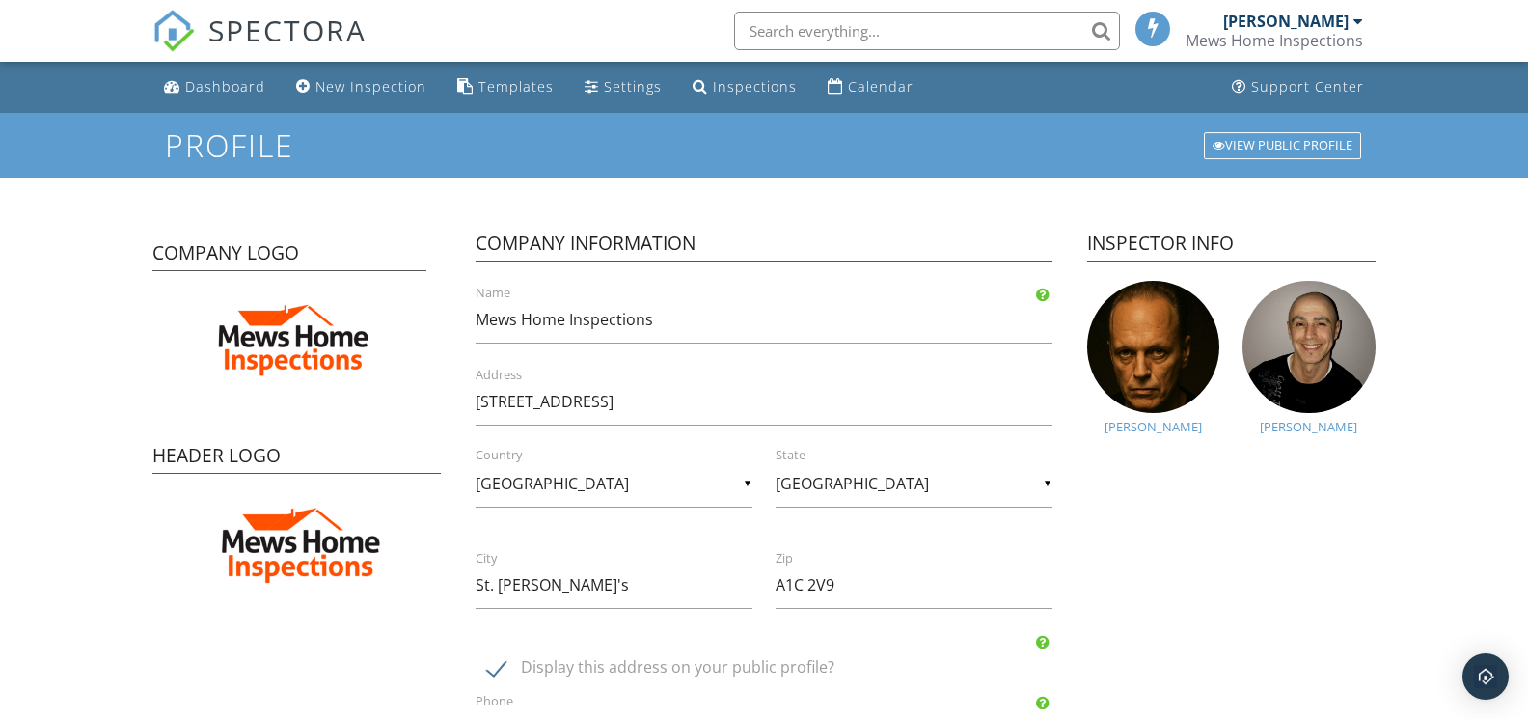
scroll to position [-1, 1]
